Goal: Information Seeking & Learning: Learn about a topic

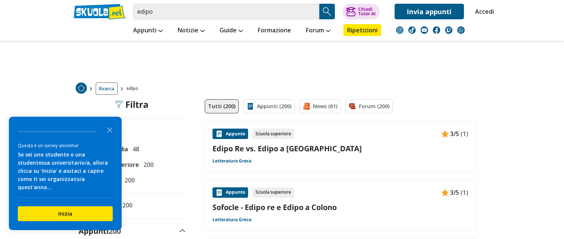
click at [143, 164] on span "200" at bounding box center [147, 165] width 13 height 10
click at [79, 164] on input "Scuola Superiore 200" at bounding box center [79, 164] width 0 height 0
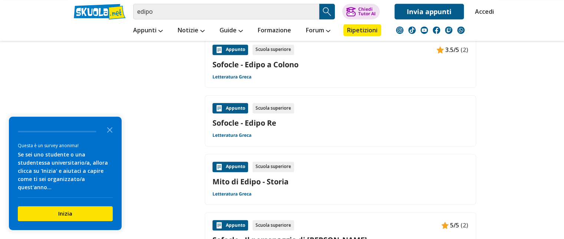
scroll to position [495, 0]
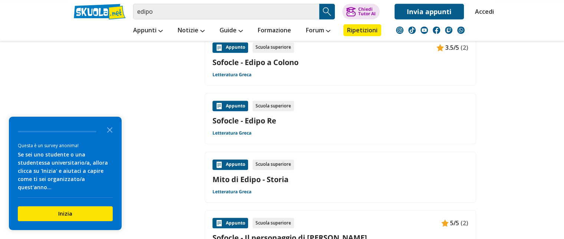
click at [241, 177] on link "Mito di Edipo - Storia" at bounding box center [341, 179] width 256 height 10
